Goal: Task Accomplishment & Management: Manage account settings

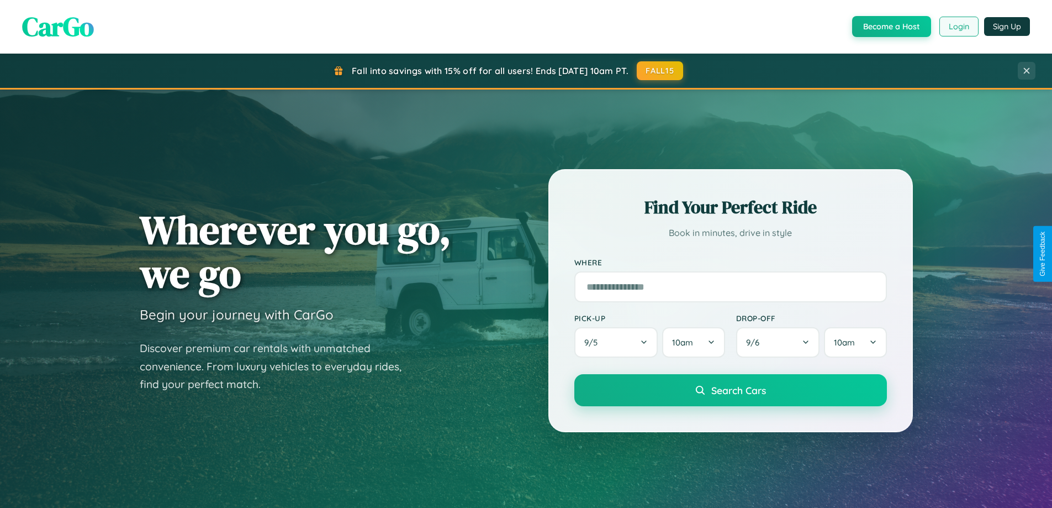
click at [958, 27] on button "Login" at bounding box center [959, 27] width 39 height 20
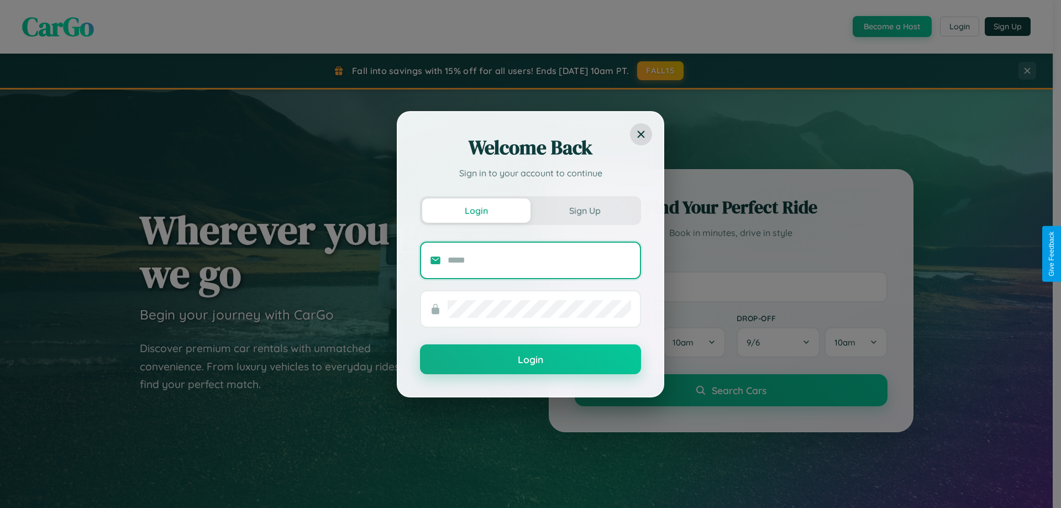
click at [539, 260] on input "text" at bounding box center [538, 260] width 183 height 18
type input "**********"
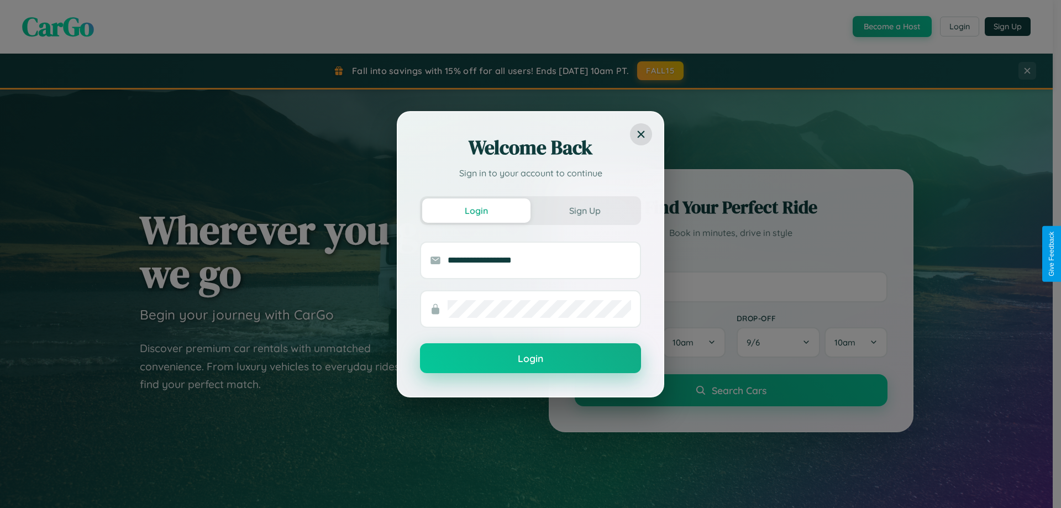
click at [530, 358] on button "Login" at bounding box center [530, 358] width 221 height 30
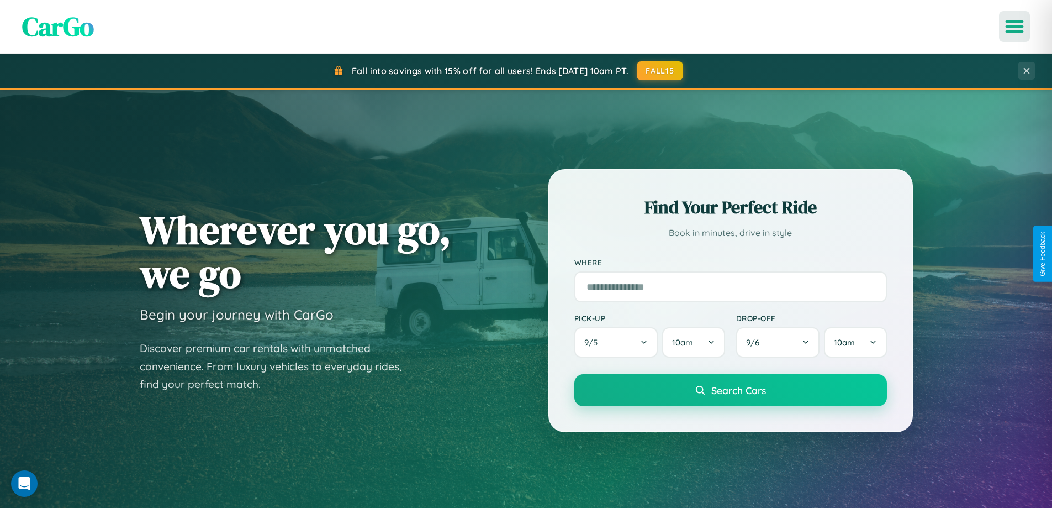
click at [1015, 27] on icon "Open menu" at bounding box center [1015, 27] width 16 height 10
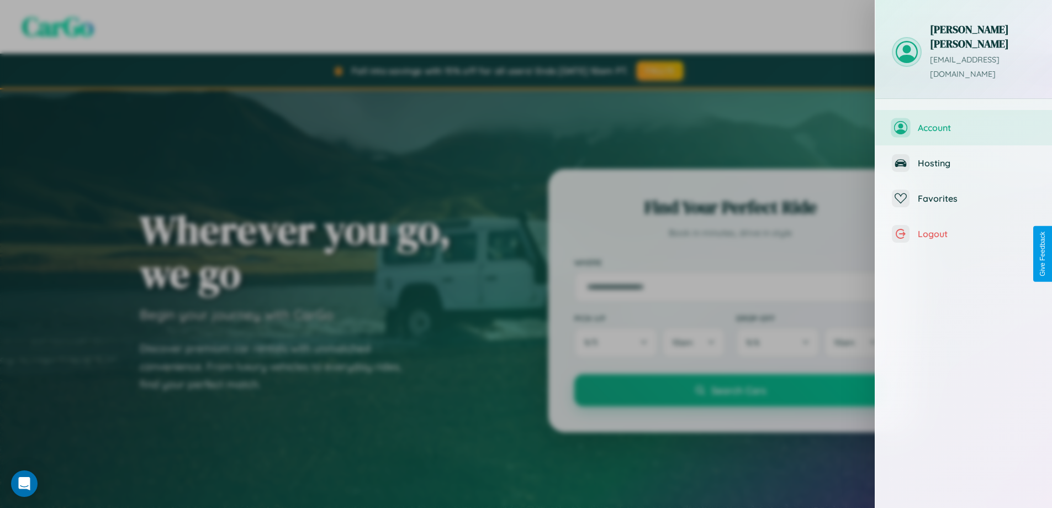
click at [964, 122] on span "Account" at bounding box center [977, 127] width 118 height 11
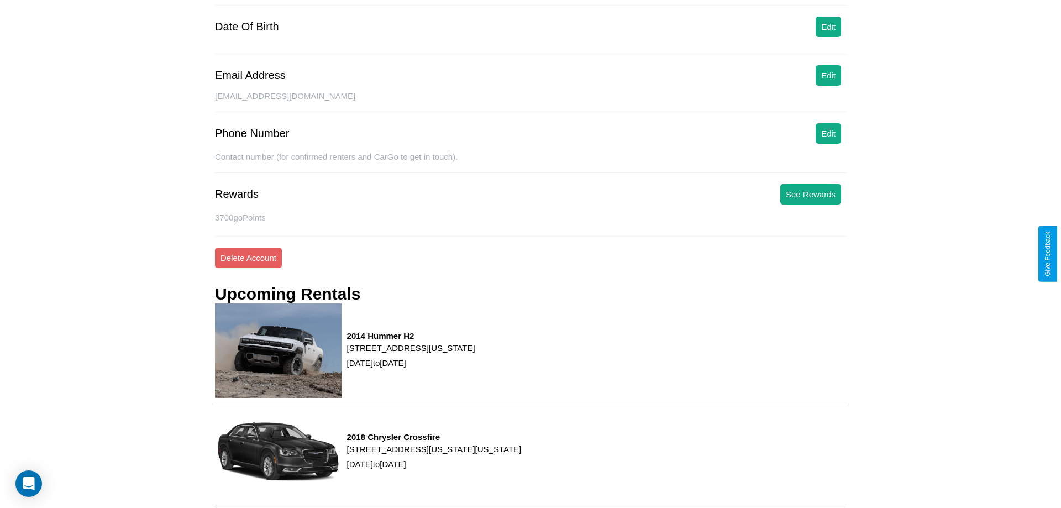
scroll to position [140, 0]
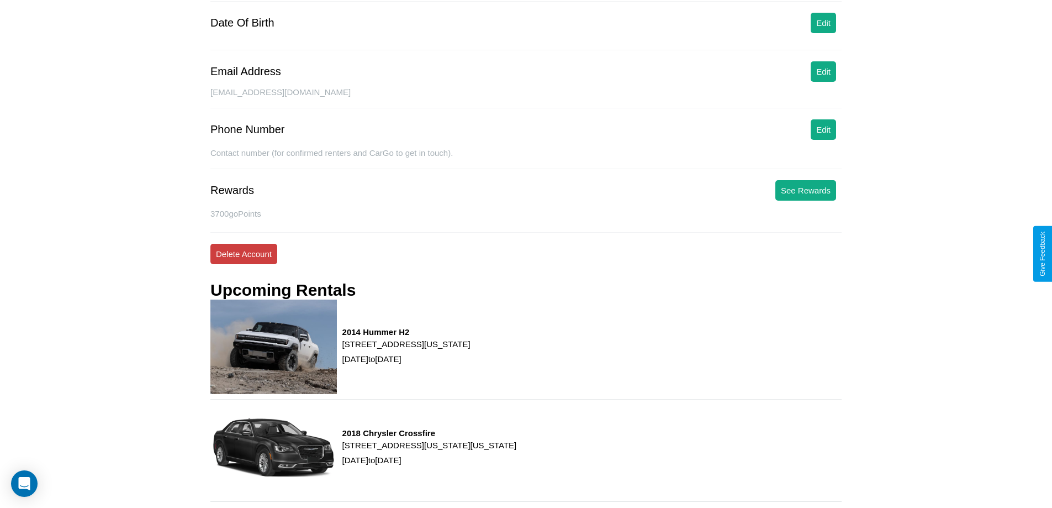
click at [244, 254] on button "Delete Account" at bounding box center [243, 254] width 67 height 20
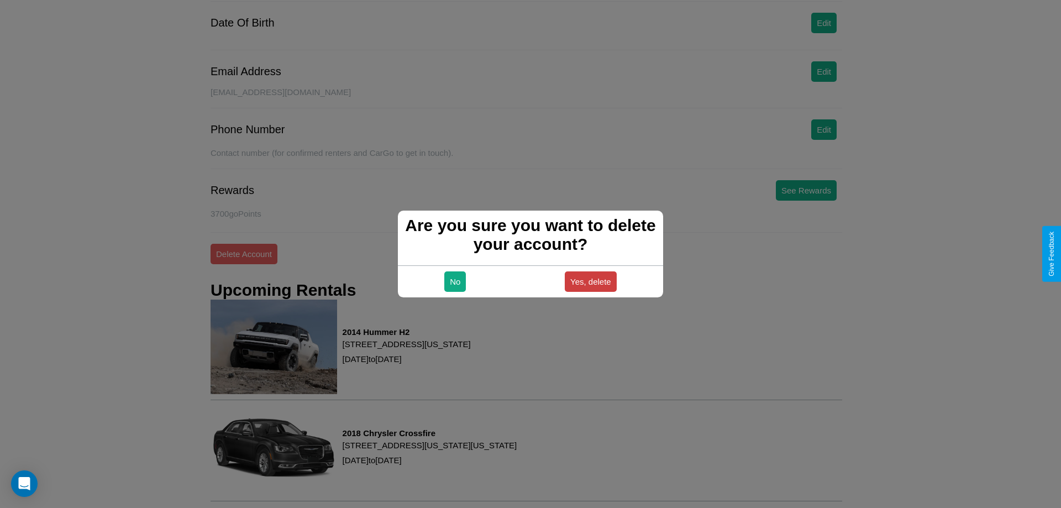
click at [590, 281] on button "Yes, delete" at bounding box center [590, 281] width 52 height 20
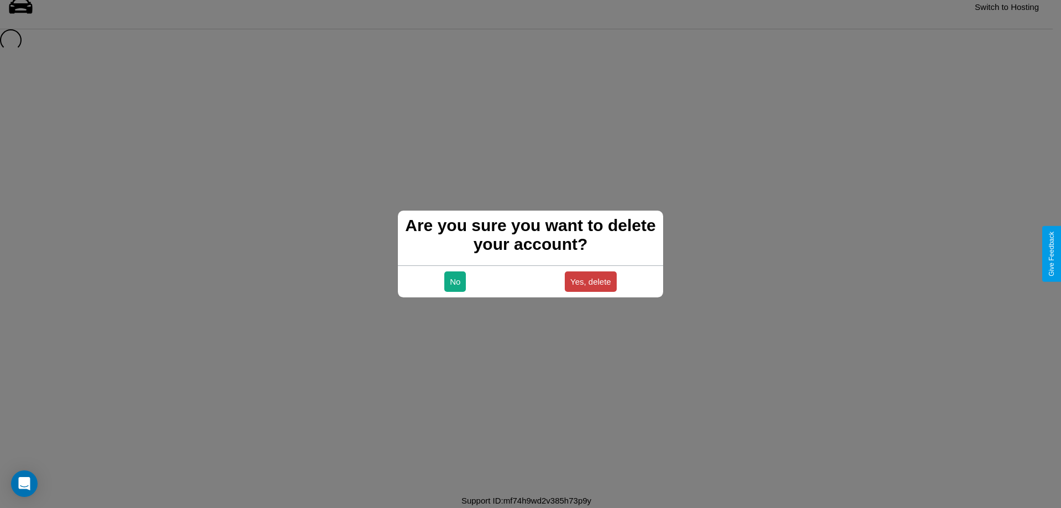
scroll to position [15, 0]
